Goal: Task Accomplishment & Management: Use online tool/utility

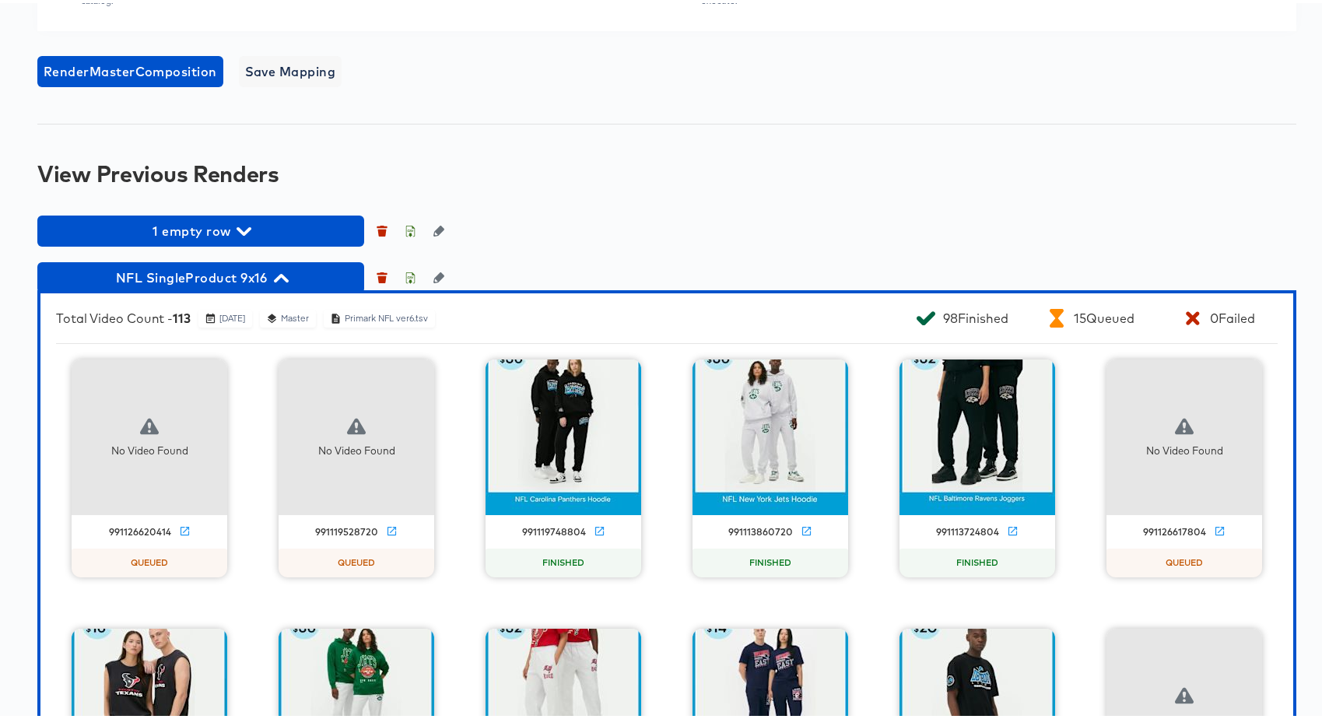
scroll to position [1142, 0]
click at [253, 286] on span "NFL SingleProduct 9x16" at bounding box center [200, 275] width 311 height 22
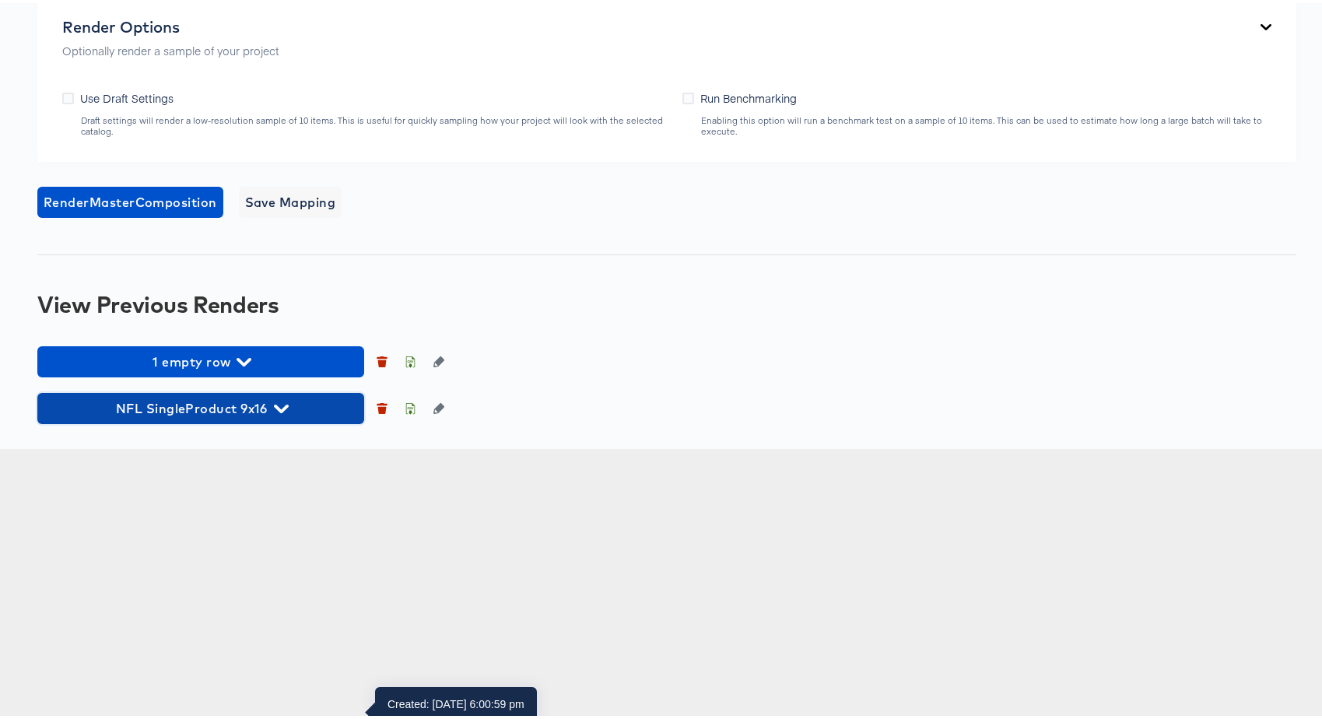
click at [268, 416] on span "NFL SingleProduct 9x16" at bounding box center [200, 406] width 311 height 22
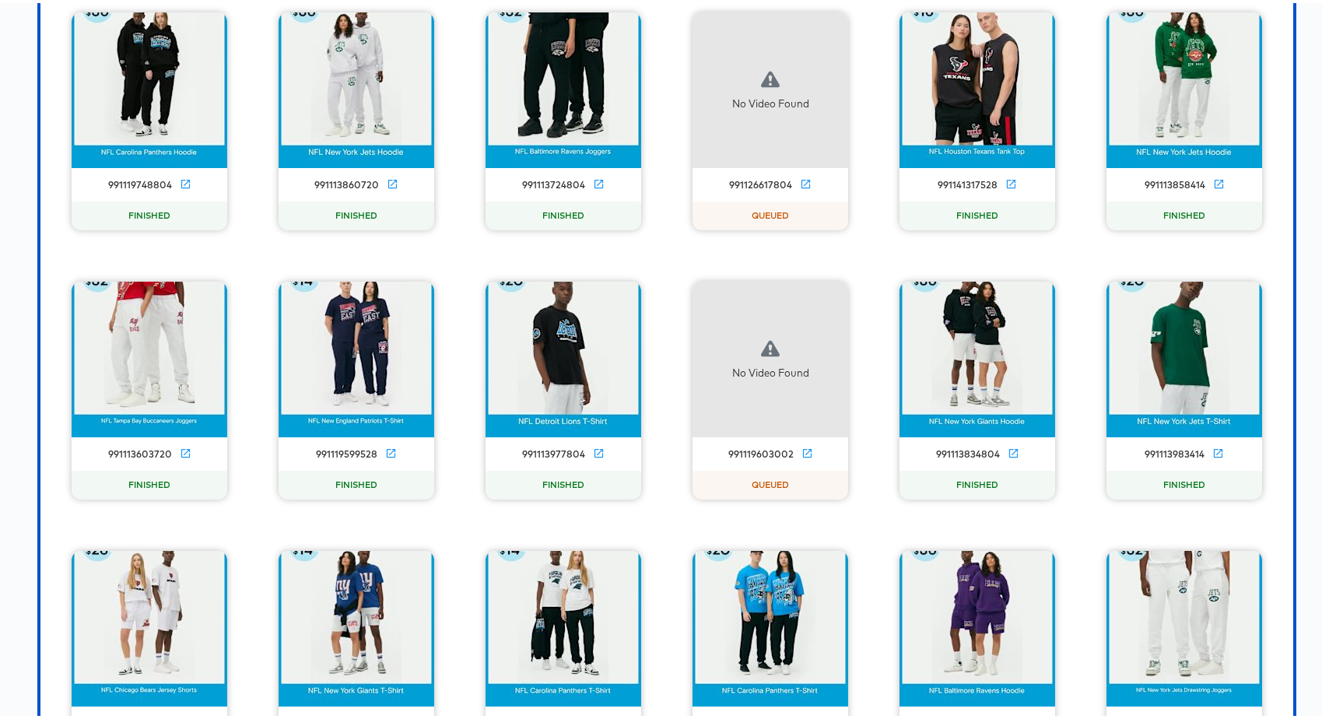
scroll to position [1571, 0]
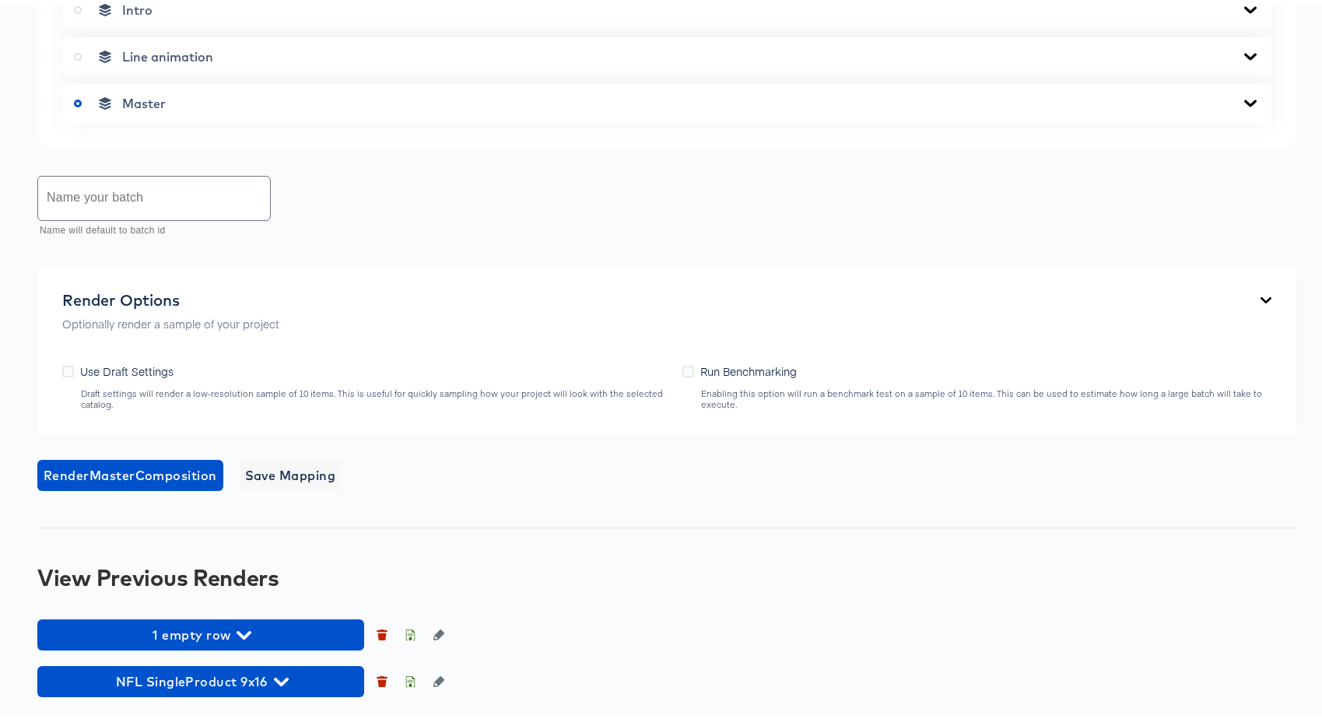
scroll to position [1041, 0]
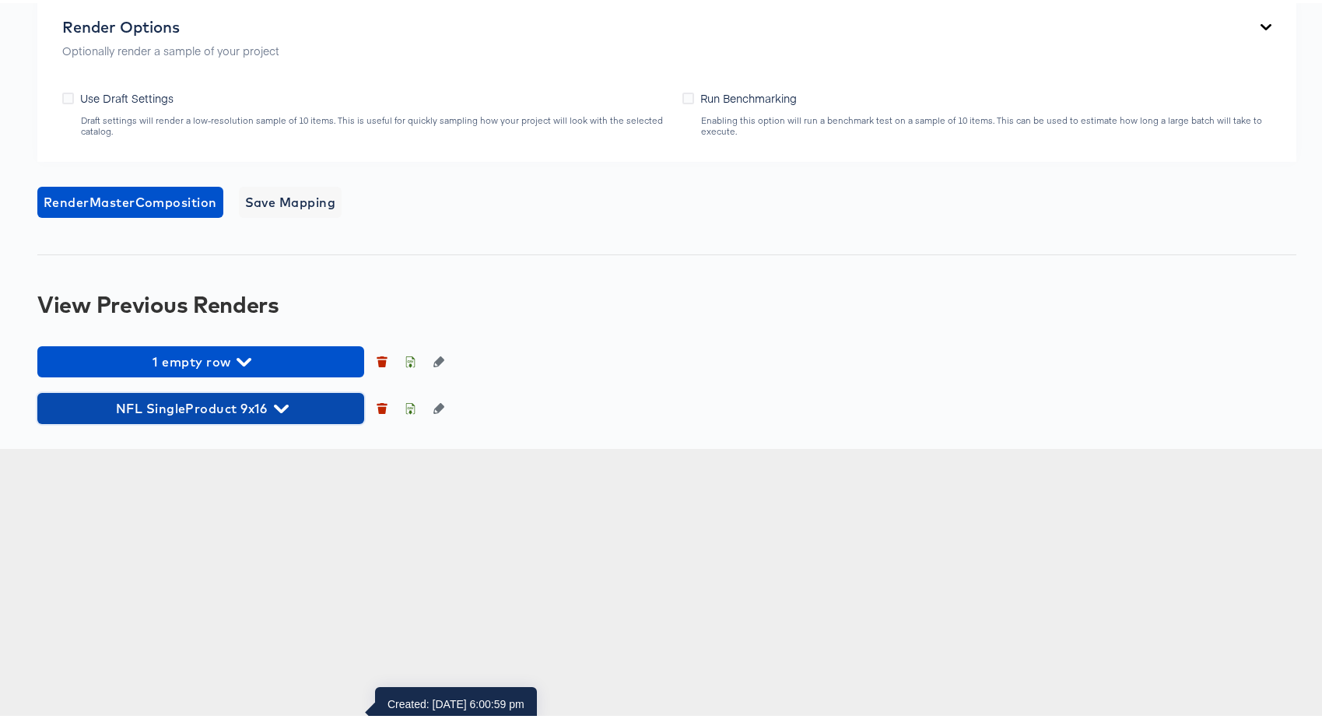
click at [283, 413] on icon "button" at bounding box center [281, 405] width 15 height 15
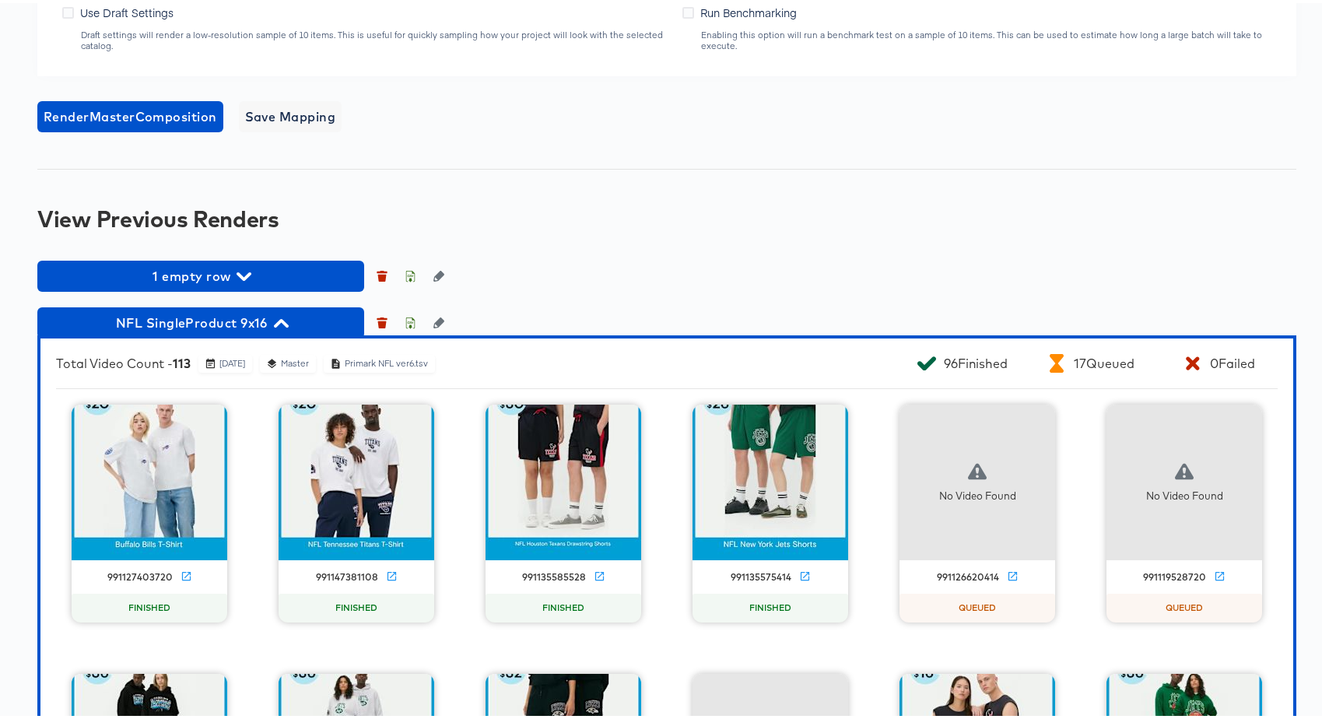
scroll to position [1684, 0]
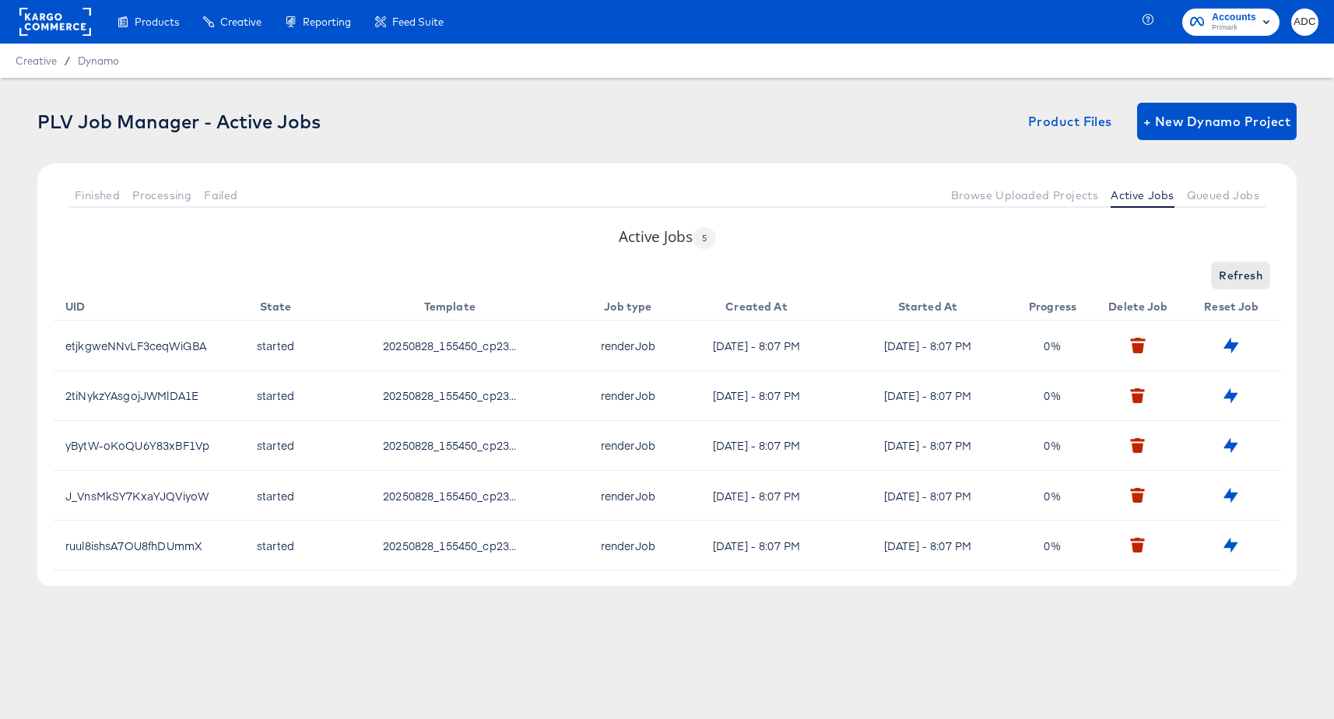
click at [1245, 272] on span "Refresh" at bounding box center [1241, 275] width 44 height 19
click at [1250, 272] on span "Refresh" at bounding box center [1241, 275] width 44 height 19
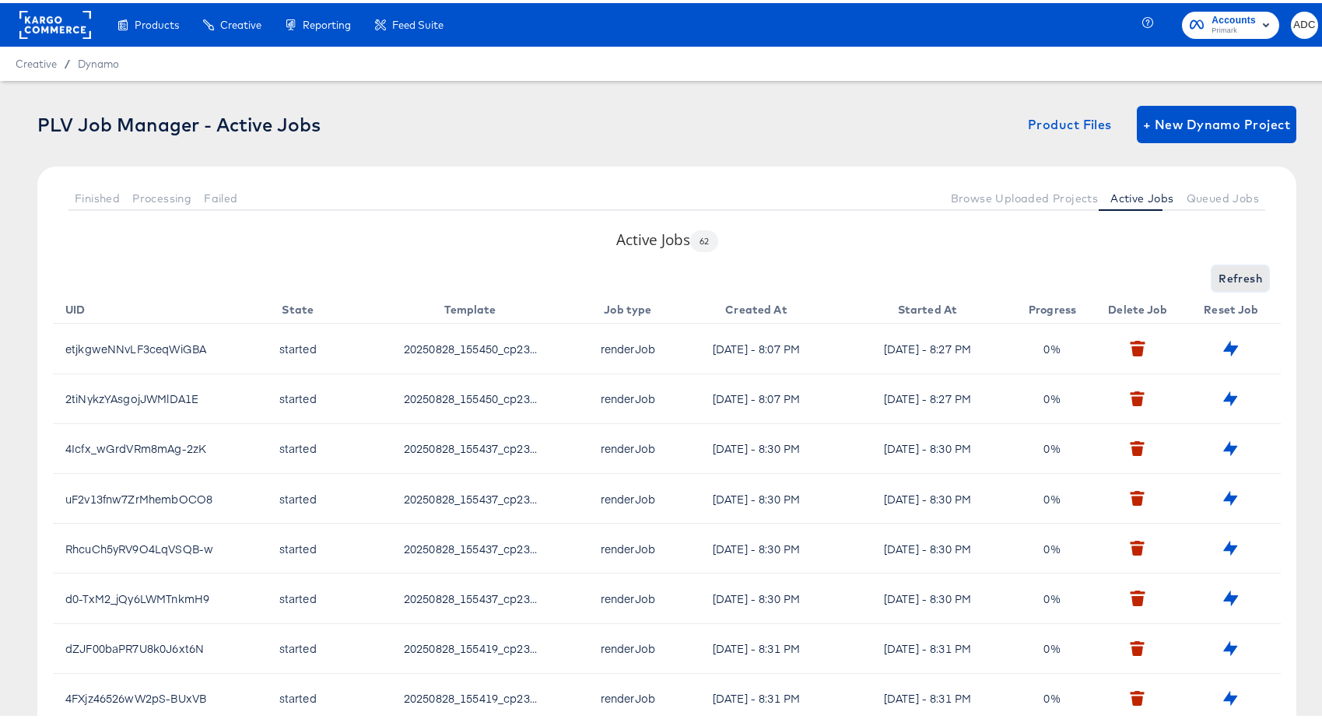
click at [1219, 268] on span "Refresh" at bounding box center [1241, 275] width 44 height 19
click at [1201, 195] on span "Queued Jobs" at bounding box center [1223, 195] width 72 height 12
